Goal: Information Seeking & Learning: Learn about a topic

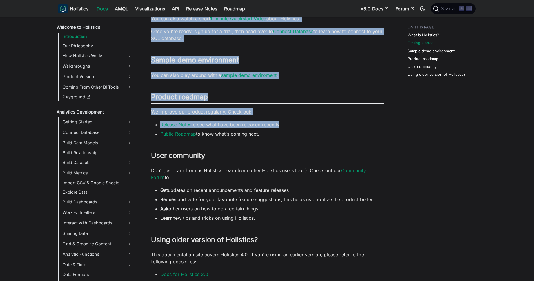
scroll to position [262, 0]
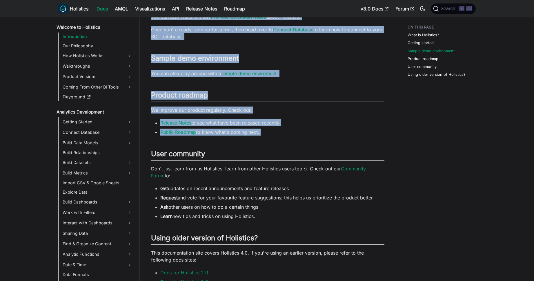
drag, startPoint x: 150, startPoint y: 41, endPoint x: 255, endPoint y: 138, distance: 142.0
click at [255, 138] on article "Welcome to Holistics Introduction On this page Holistics Docs Learn how to use …" at bounding box center [267, 22] width 243 height 525
copy div "Loremipsu Dolo Sitam con ad eli Seddoeius te incid utlabore et dolo magnaaliqua…"
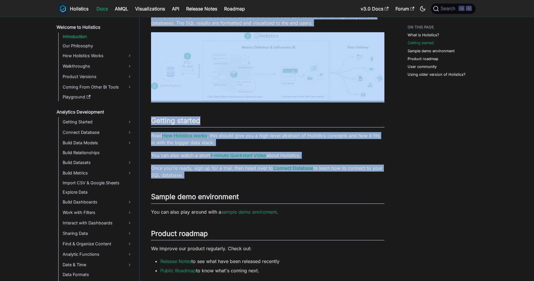
scroll to position [165, 0]
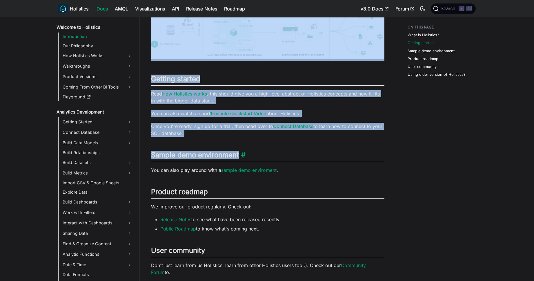
copy div "Loremipsu Dolo Sitam con ad eli Seddoeius te incid utlabore et dolo magnaaliqua…"
drag, startPoint x: 160, startPoint y: 53, endPoint x: 286, endPoint y: 159, distance: 164.9
click at [286, 159] on article "Welcome to Holistics Introduction On this page Holistics Docs Learn how to use …" at bounding box center [267, 119] width 243 height 525
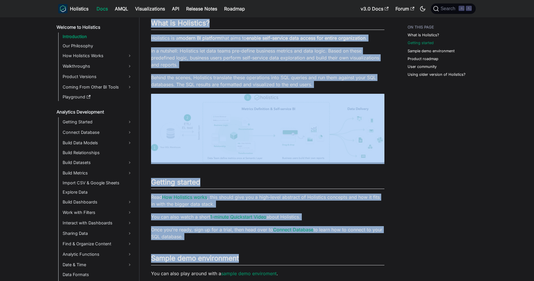
scroll to position [0, 0]
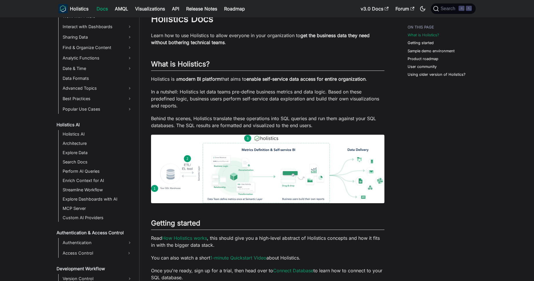
scroll to position [105, 0]
